Goal: Find specific page/section: Find specific page/section

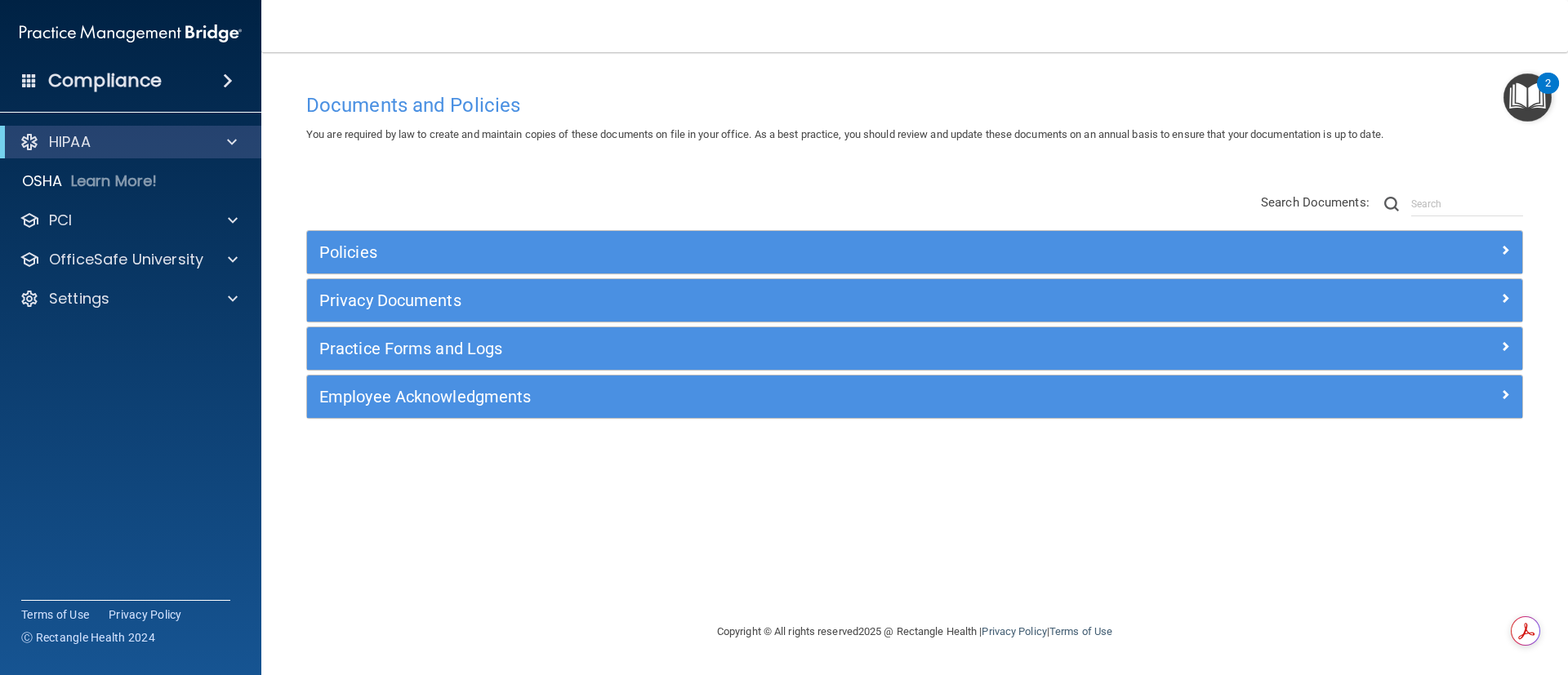
click at [223, 86] on span at bounding box center [228, 81] width 10 height 20
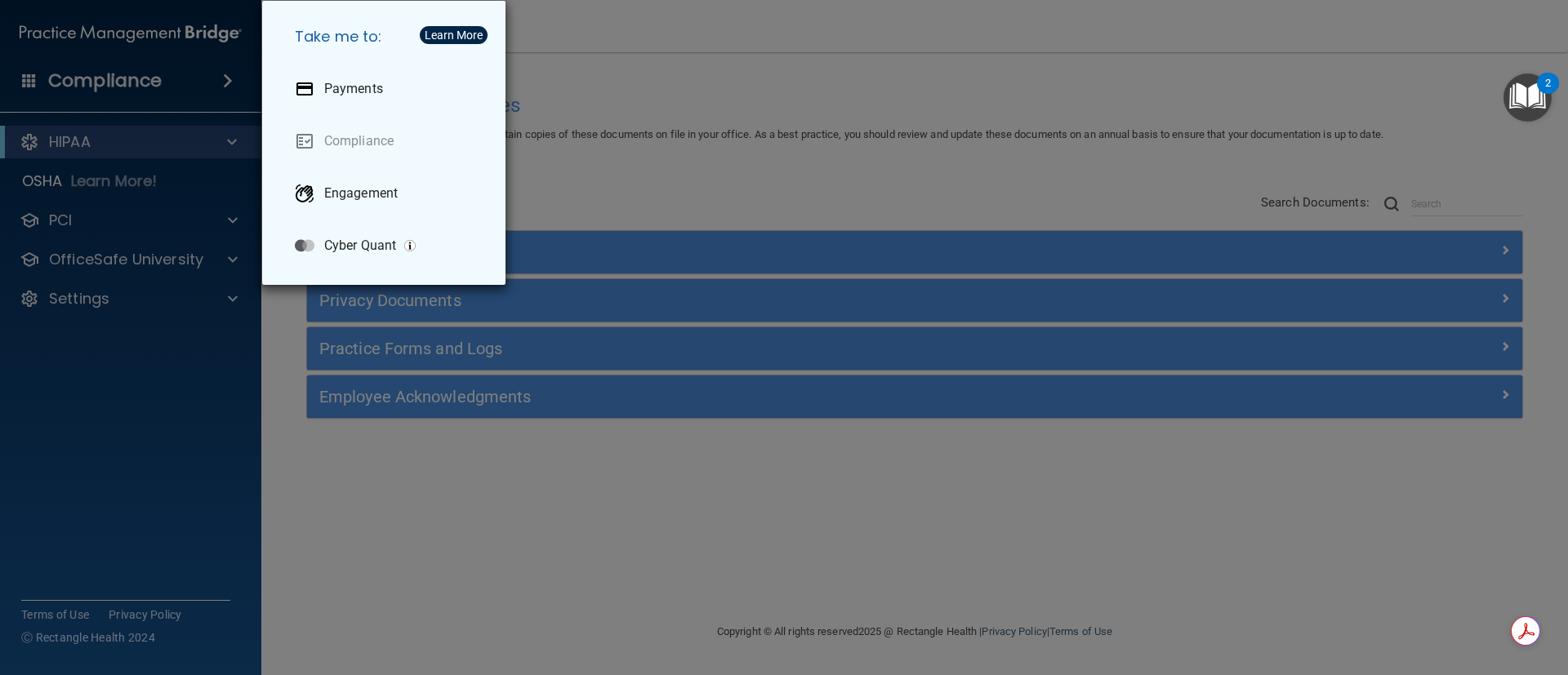
click at [1187, 88] on div "Take me to: Payments Compliance Engagement Cyber Quant" at bounding box center [784, 337] width 1568 height 675
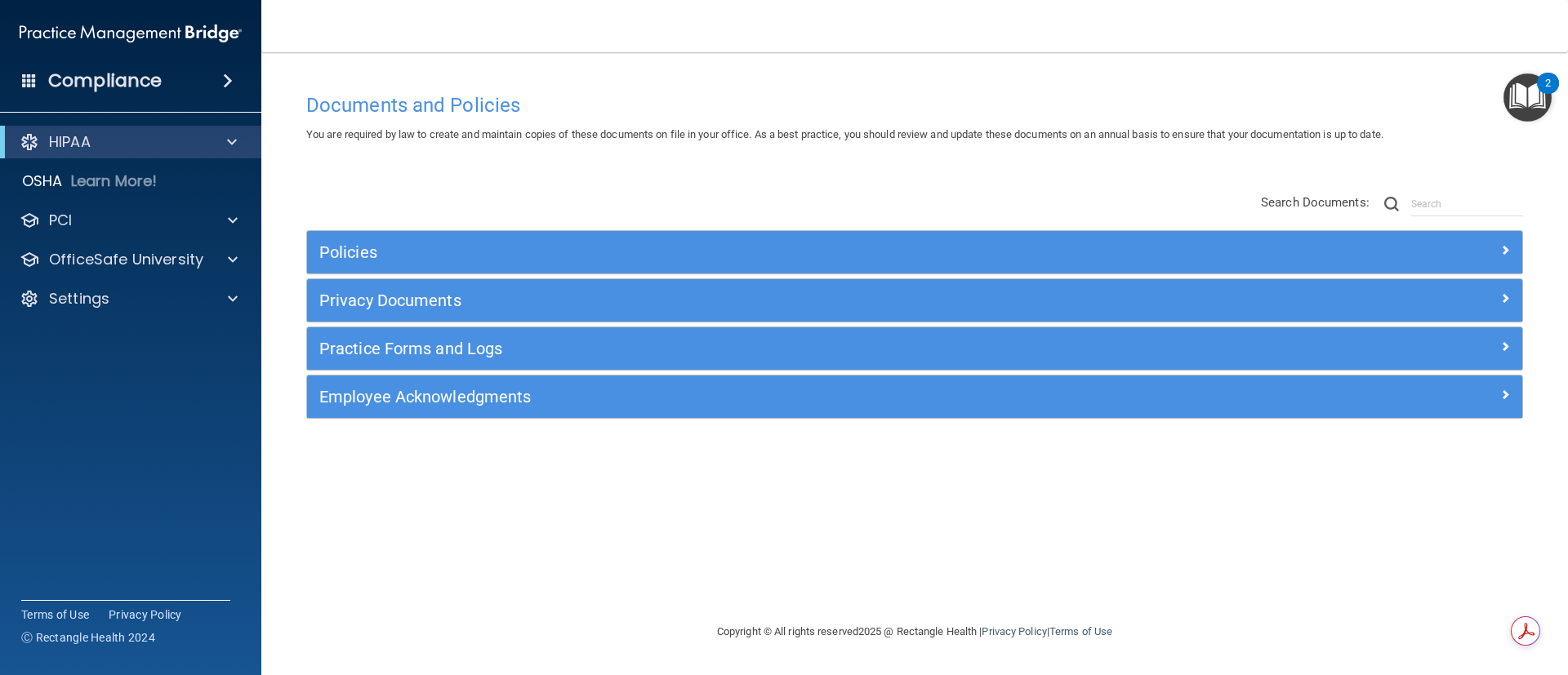
click at [231, 72] on span at bounding box center [228, 81] width 10 height 20
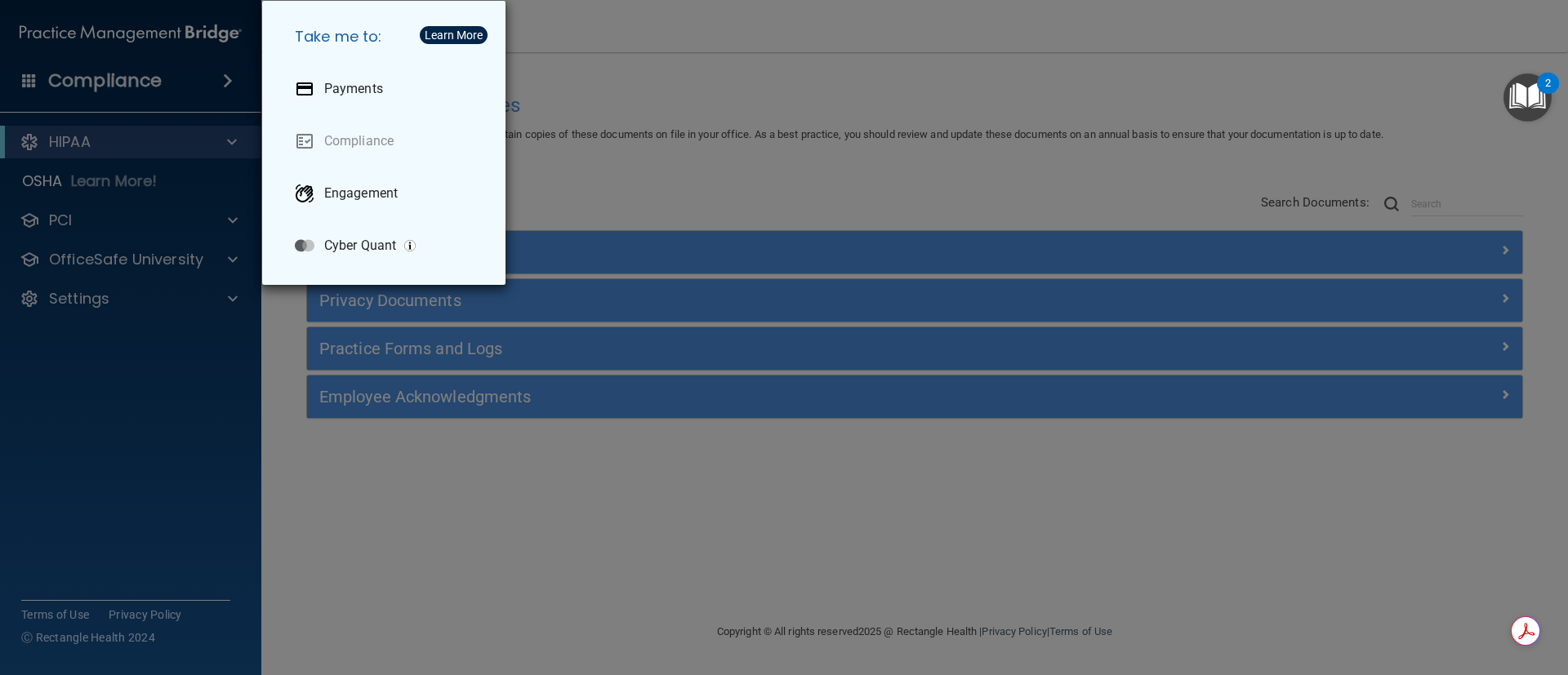
click at [718, 155] on div "Take me to: Payments Compliance Engagement Cyber Quant" at bounding box center [784, 337] width 1568 height 675
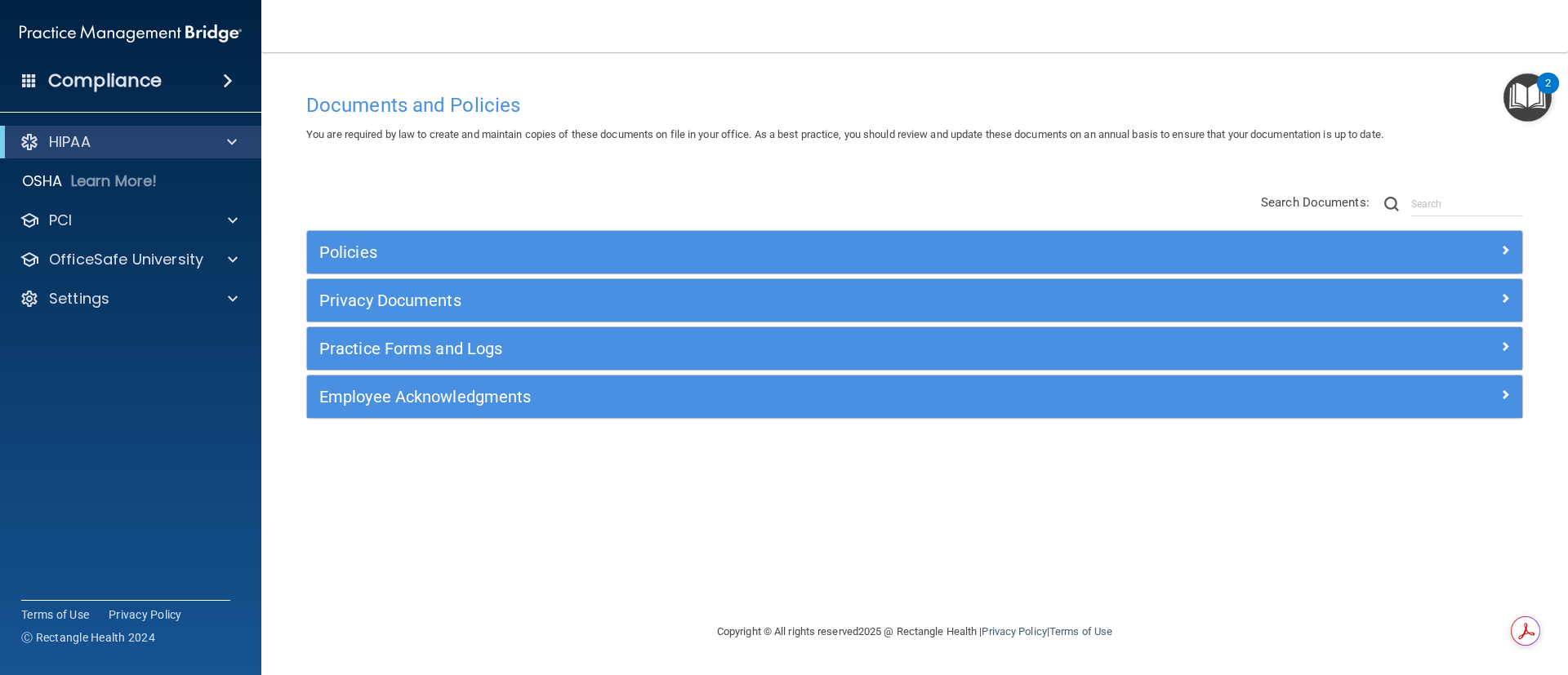
click at [25, 70] on div "Compliance" at bounding box center [130, 81] width 261 height 36
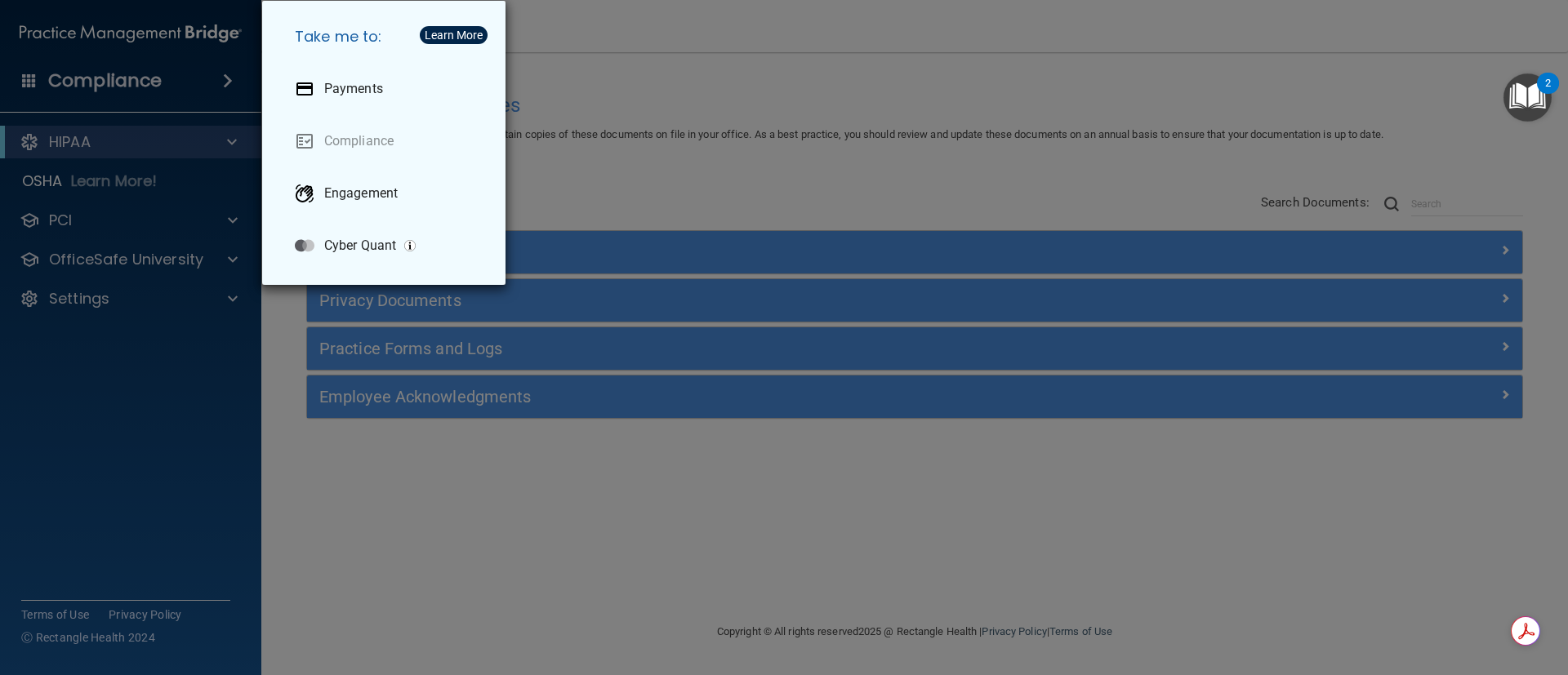
click at [1111, 23] on div "Take me to: Payments Compliance Engagement Cyber Quant" at bounding box center [784, 337] width 1568 height 675
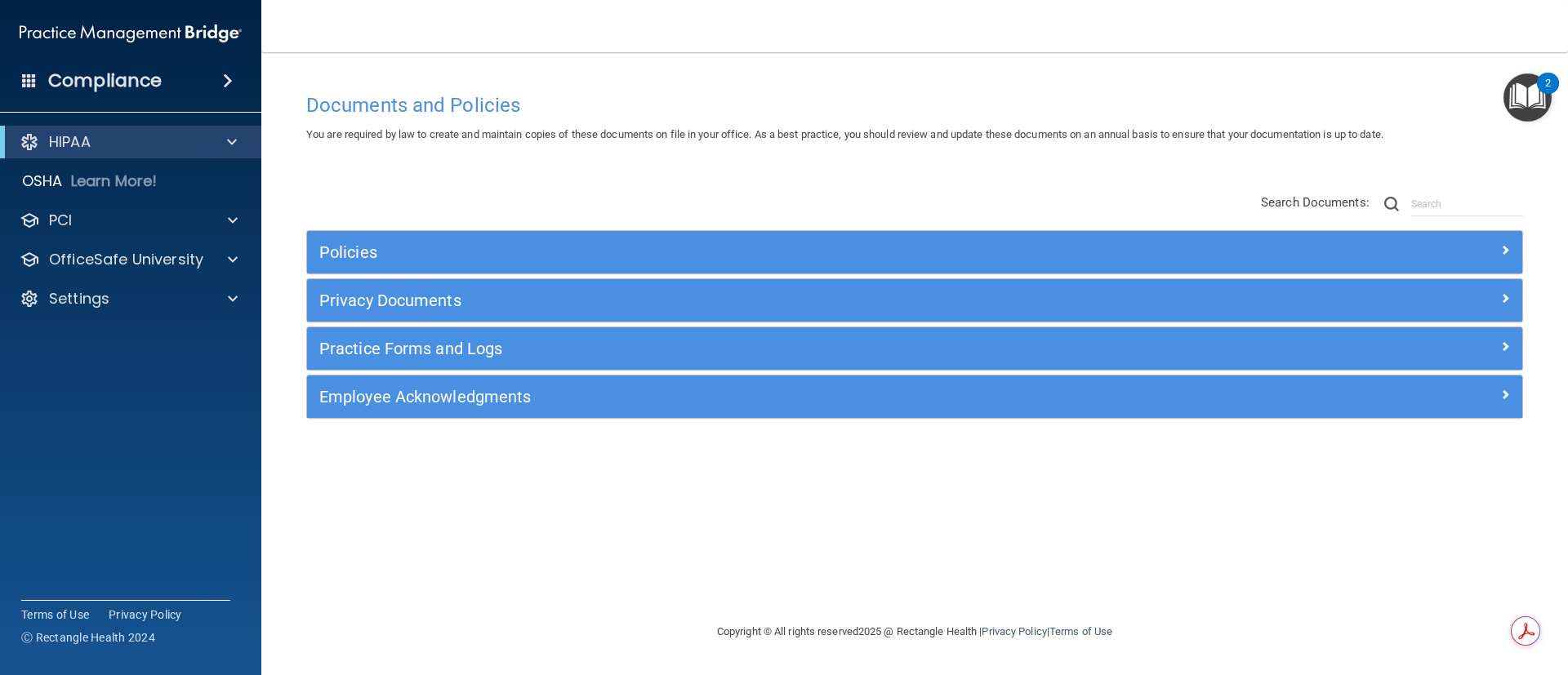
click at [223, 74] on span at bounding box center [228, 81] width 10 height 20
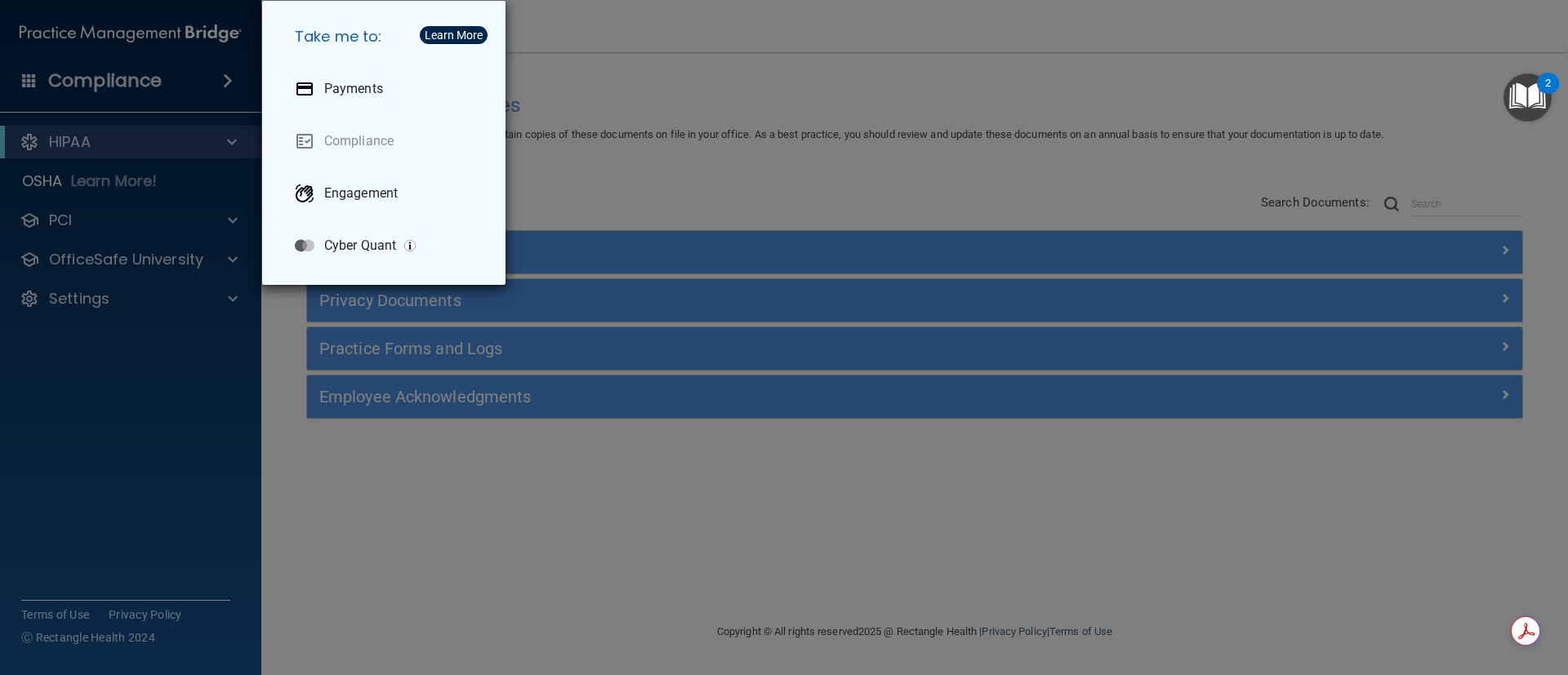
click at [671, 64] on div "Take me to: Payments Compliance Engagement Cyber Quant" at bounding box center [784, 337] width 1568 height 675
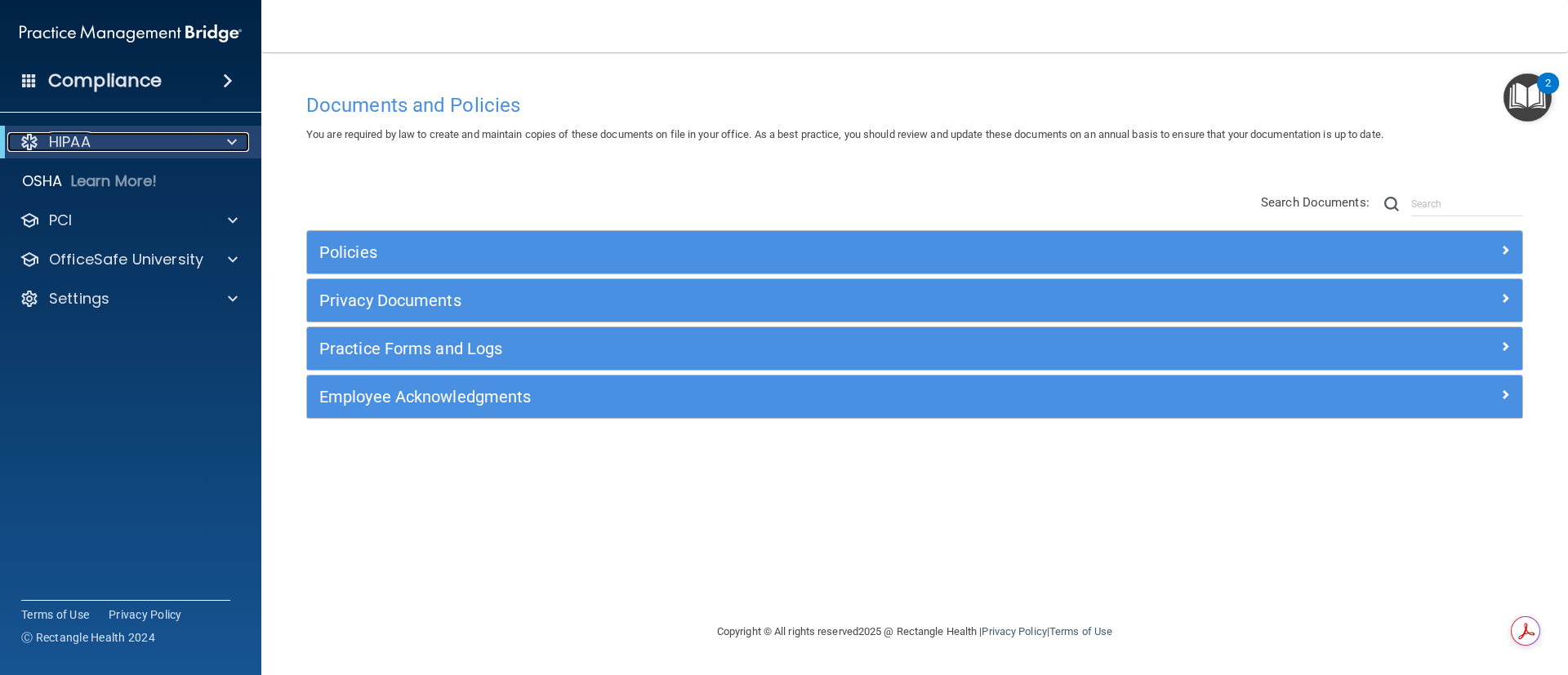
click at [73, 139] on p "HIPAA" at bounding box center [70, 142] width 42 height 20
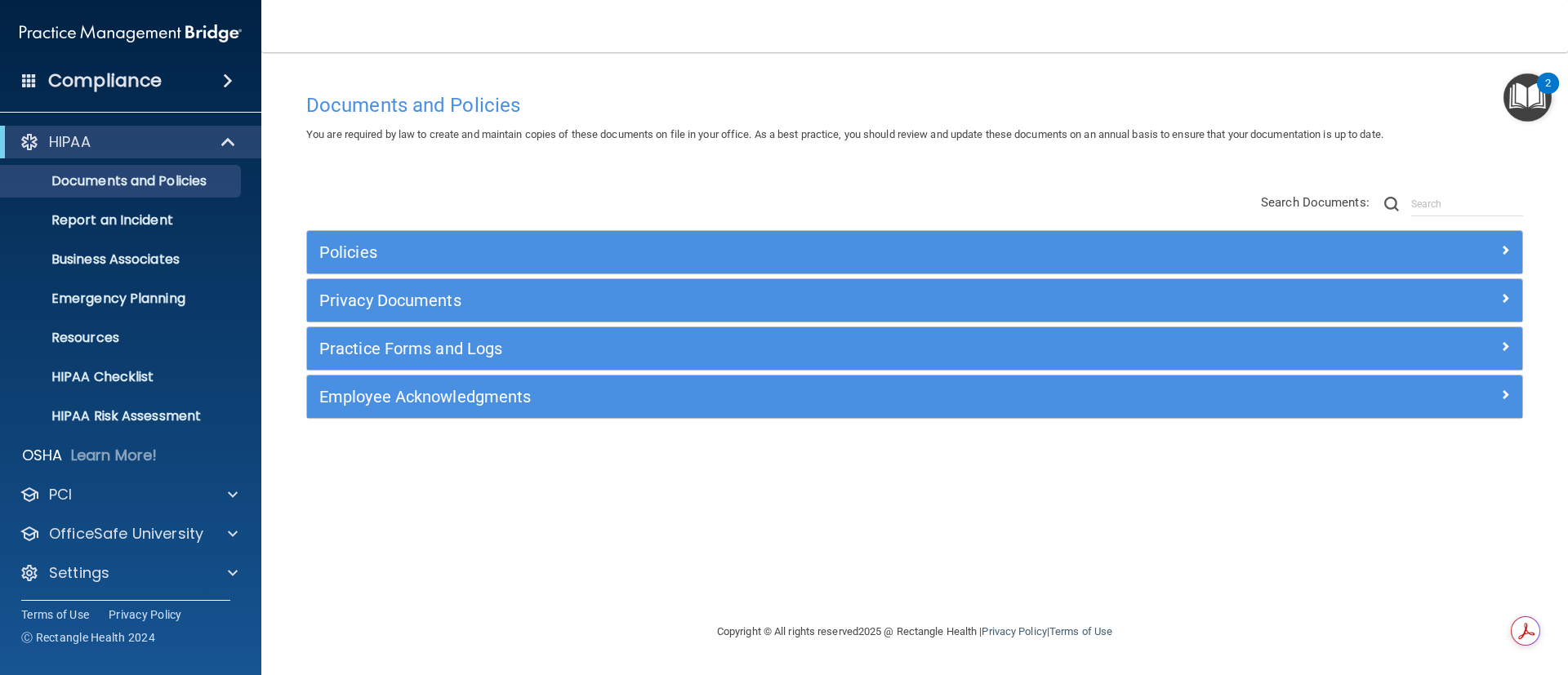
click at [232, 83] on span at bounding box center [228, 81] width 10 height 20
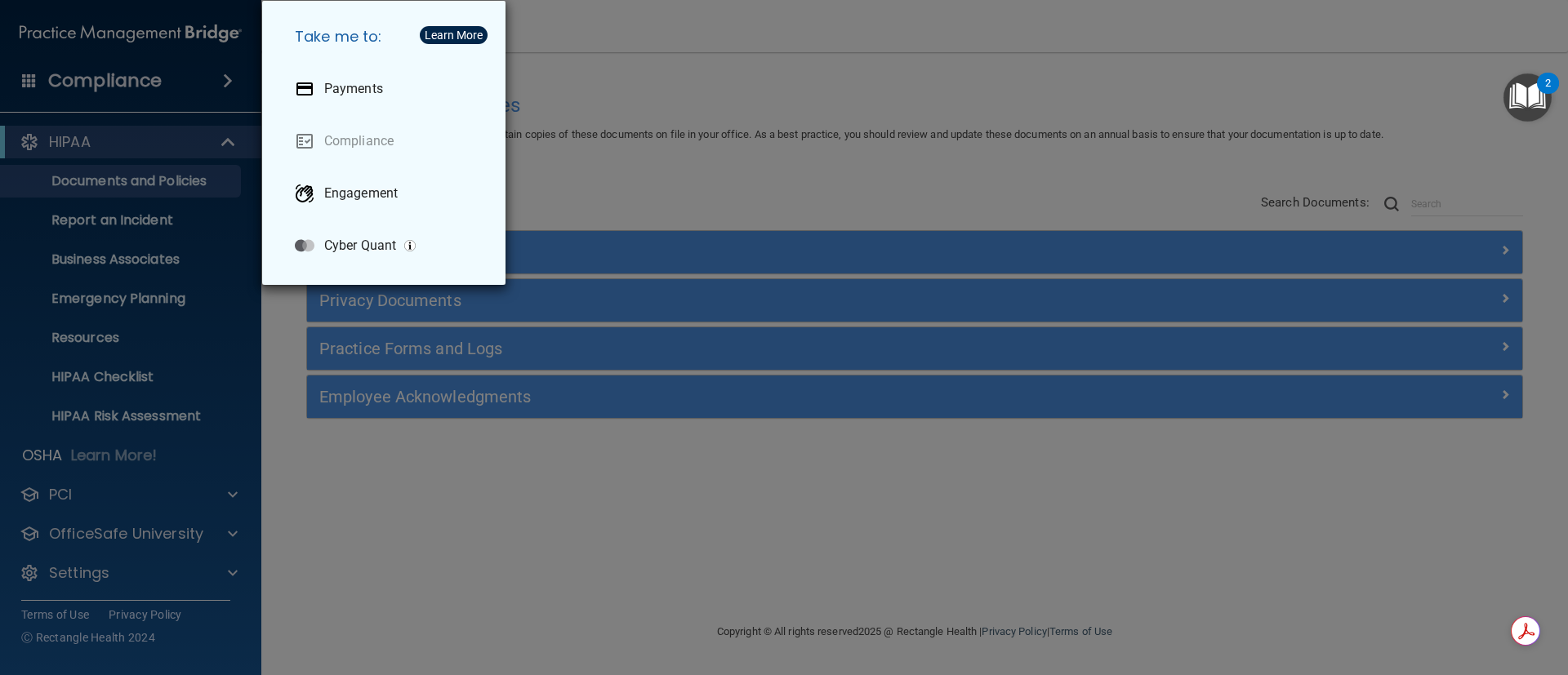
click at [1377, 87] on div "Take me to: Payments Compliance Engagement Cyber Quant" at bounding box center [784, 337] width 1568 height 675
